Goal: Transaction & Acquisition: Purchase product/service

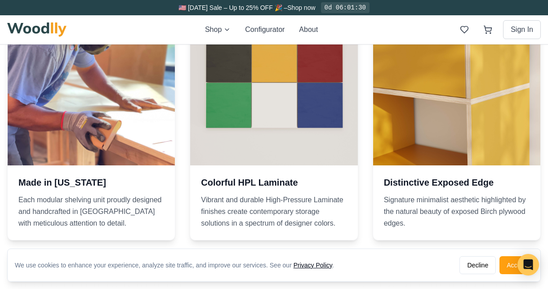
scroll to position [1340, 0]
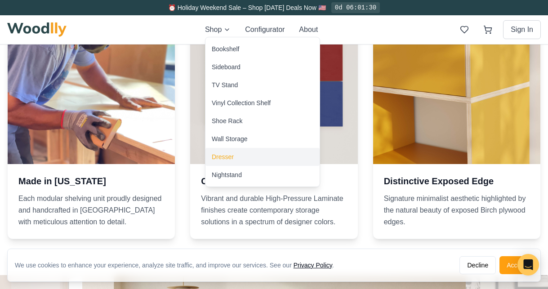
click at [222, 158] on div "Dresser" at bounding box center [223, 156] width 22 height 9
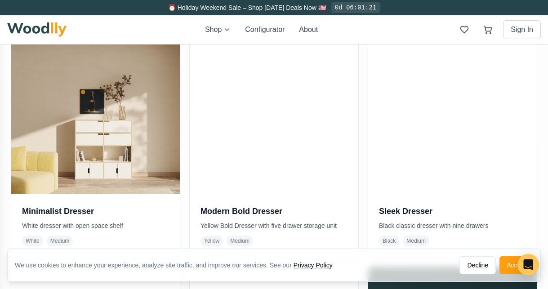
scroll to position [470, 0]
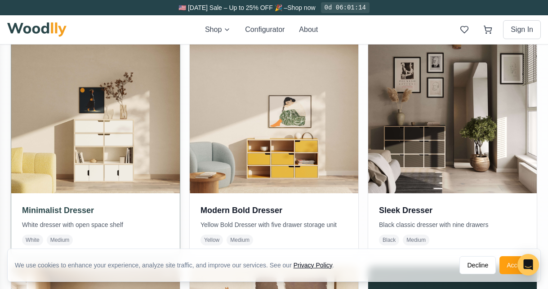
click at [121, 157] on img at bounding box center [95, 109] width 177 height 177
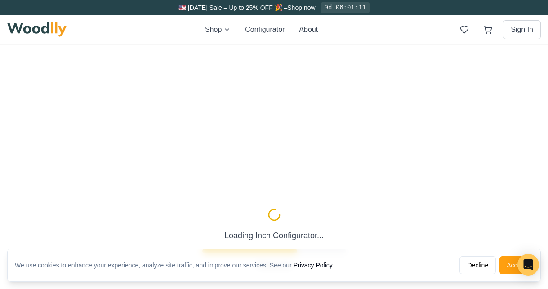
type input "40"
type input "4"
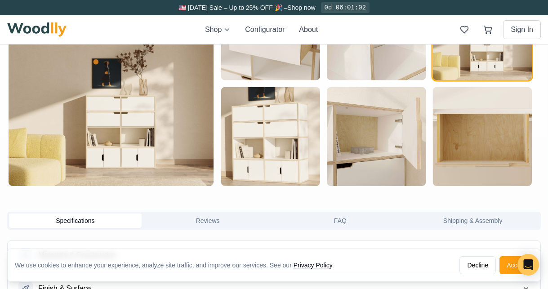
scroll to position [539, 0]
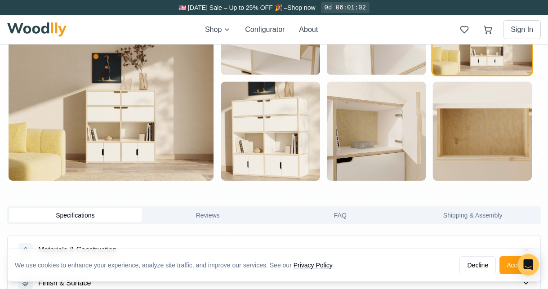
click at [121, 138] on img "button" at bounding box center [111, 78] width 205 height 205
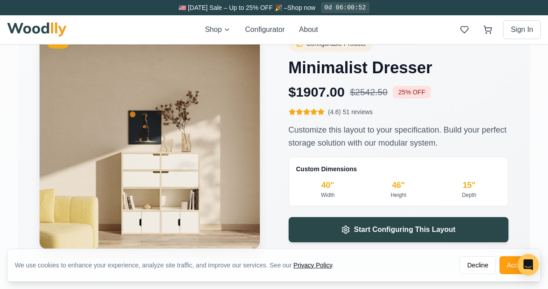
scroll to position [1314, 0]
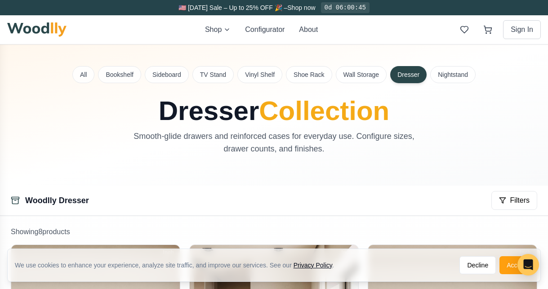
scroll to position [1340, 0]
